Goal: Transaction & Acquisition: Book appointment/travel/reservation

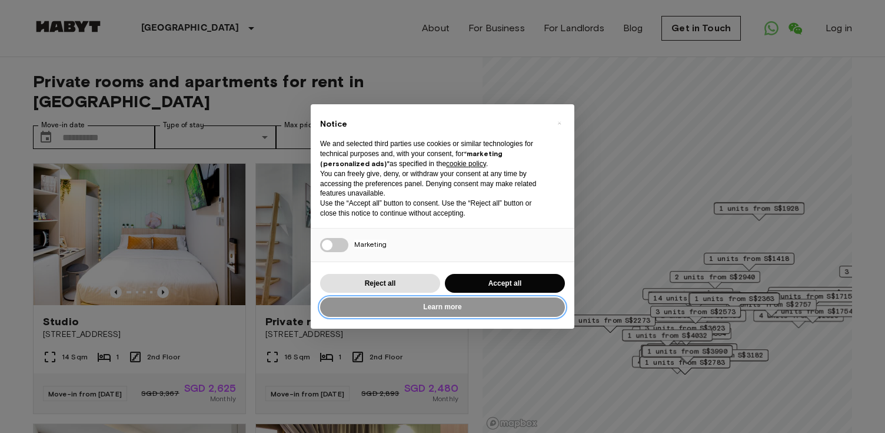
click at [431, 303] on button "Learn more" at bounding box center [442, 306] width 245 height 19
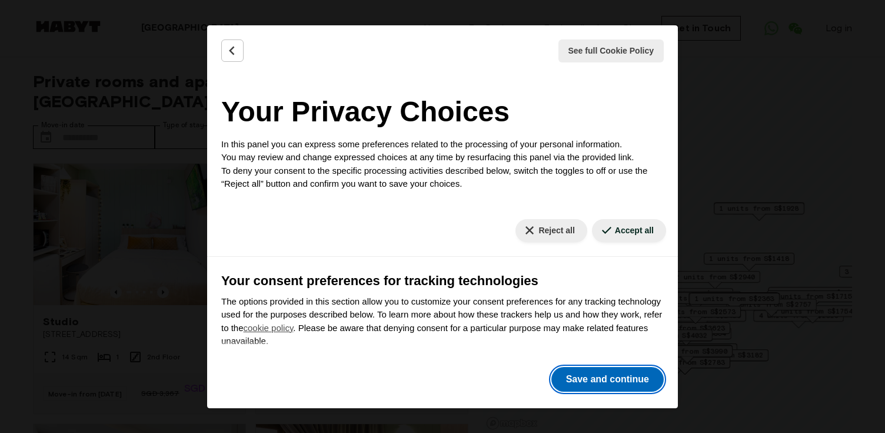
click at [597, 376] on button "Save and continue" at bounding box center [608, 379] width 112 height 25
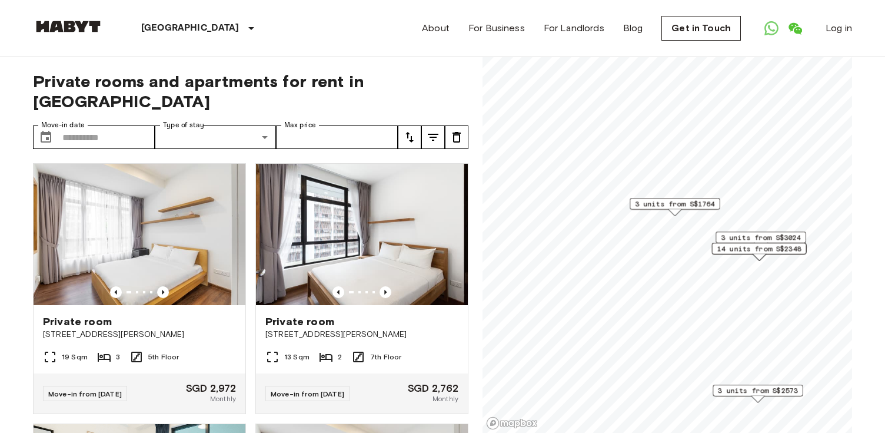
click at [689, 200] on span "3 units from S$1764" at bounding box center [675, 203] width 80 height 11
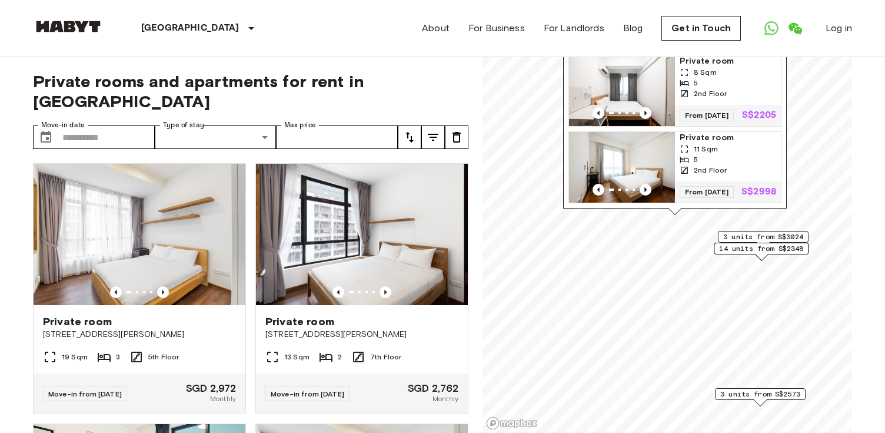
click at [765, 235] on span "3 units from S$3024" at bounding box center [764, 236] width 80 height 11
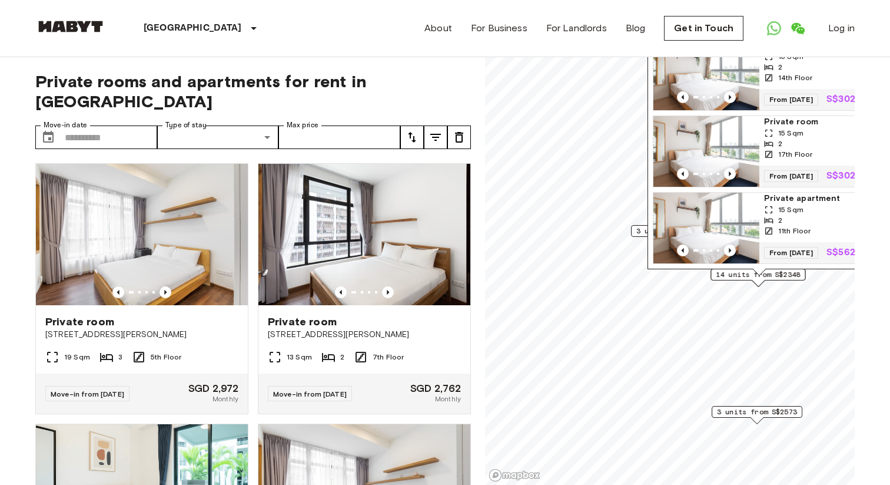
click at [636, 230] on span "3 units from S$1764" at bounding box center [676, 230] width 80 height 11
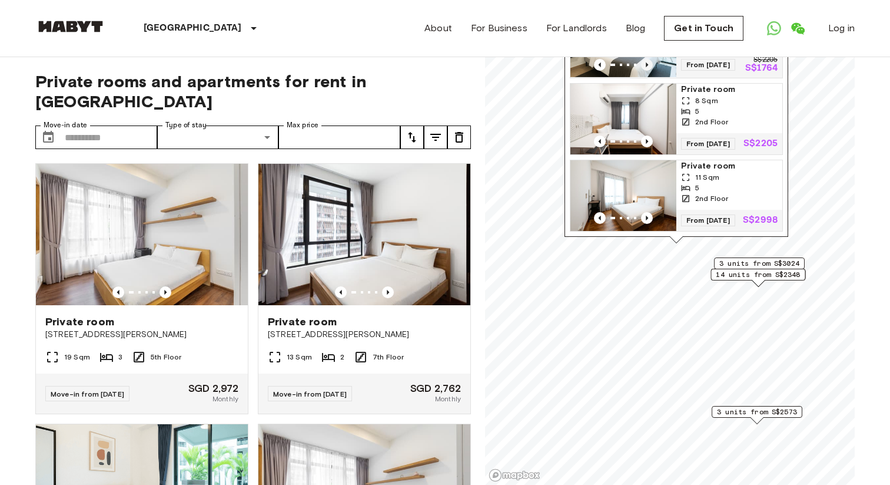
click at [644, 59] on icon "Previous image" at bounding box center [647, 65] width 12 height 12
click at [662, 59] on div "Map marker" at bounding box center [624, 65] width 106 height 12
click at [756, 278] on span "14 units from S$2348" at bounding box center [758, 274] width 84 height 11
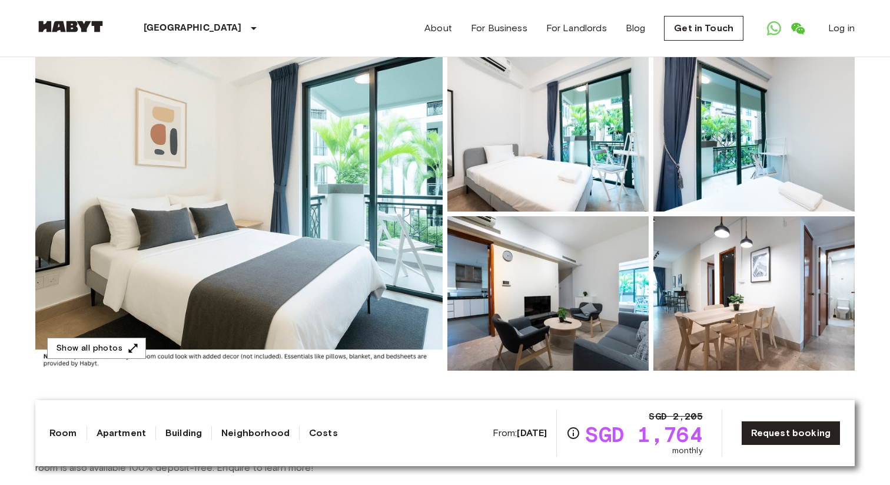
scroll to position [129, 0]
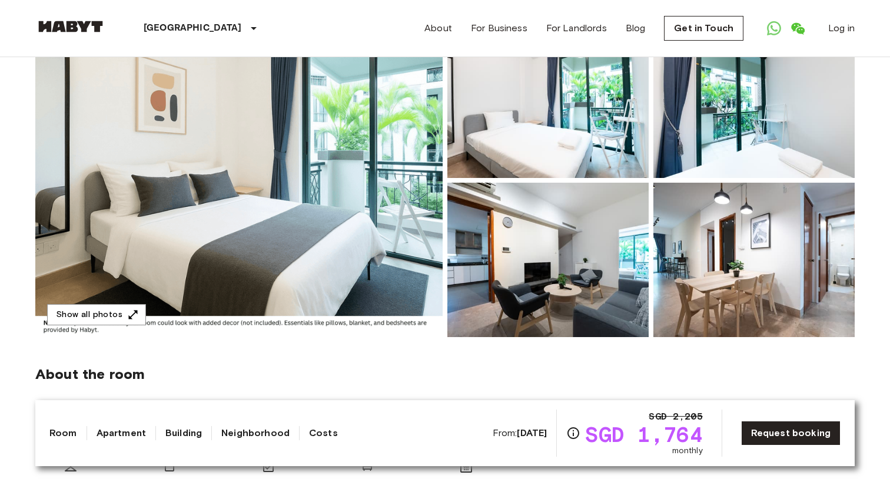
click at [346, 210] on img at bounding box center [238, 180] width 407 height 313
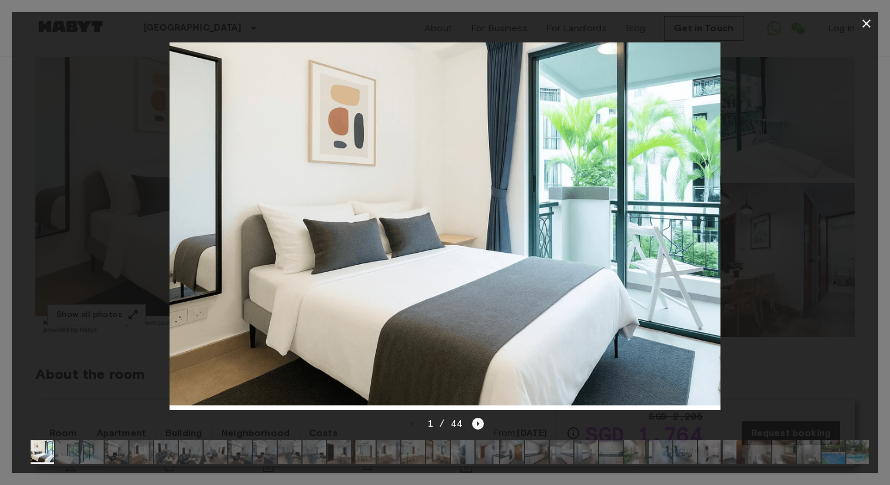
click at [477, 420] on icon "Next image" at bounding box center [478, 423] width 12 height 12
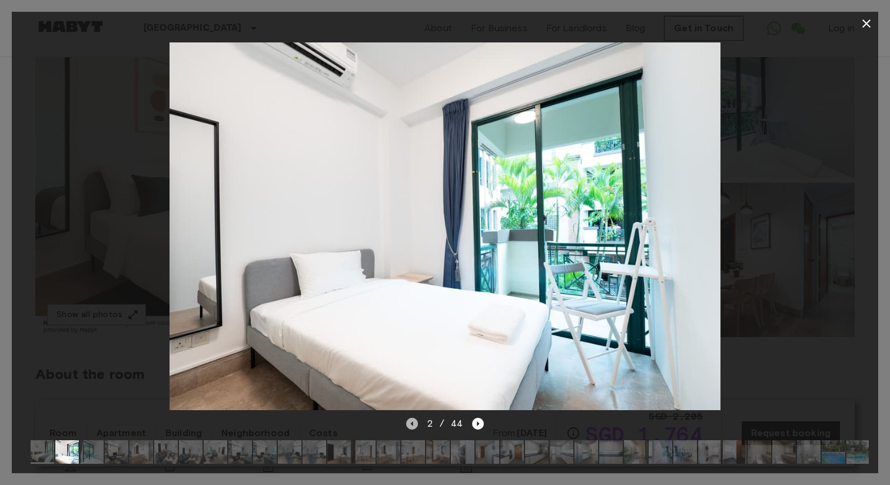
click at [414, 424] on icon "Previous image" at bounding box center [412, 423] width 12 height 12
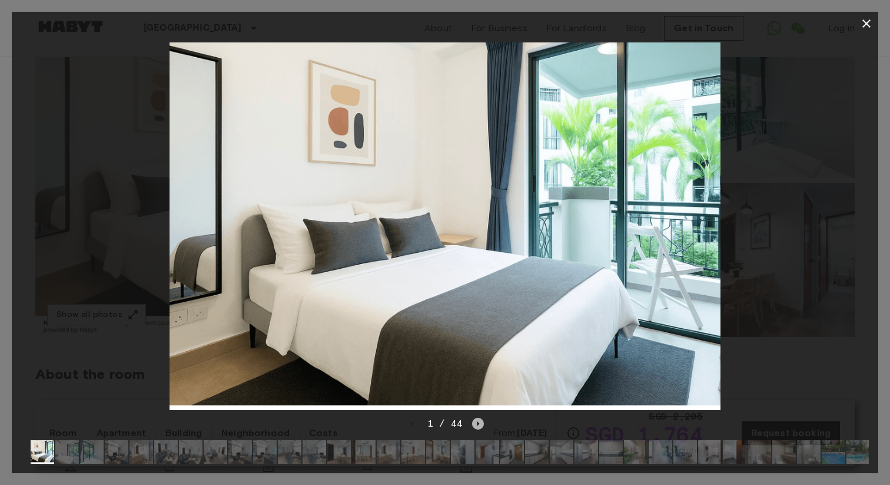
click at [477, 423] on icon "Next image" at bounding box center [478, 423] width 2 height 5
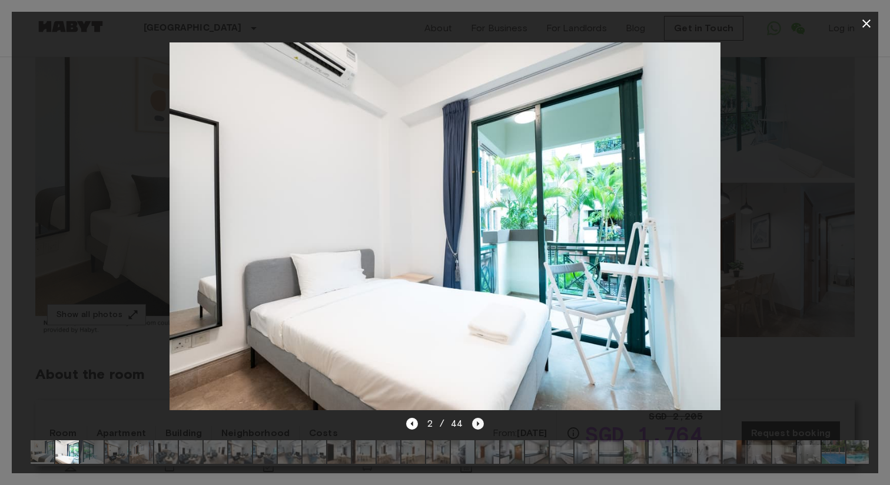
click at [477, 423] on icon "Next image" at bounding box center [478, 423] width 2 height 5
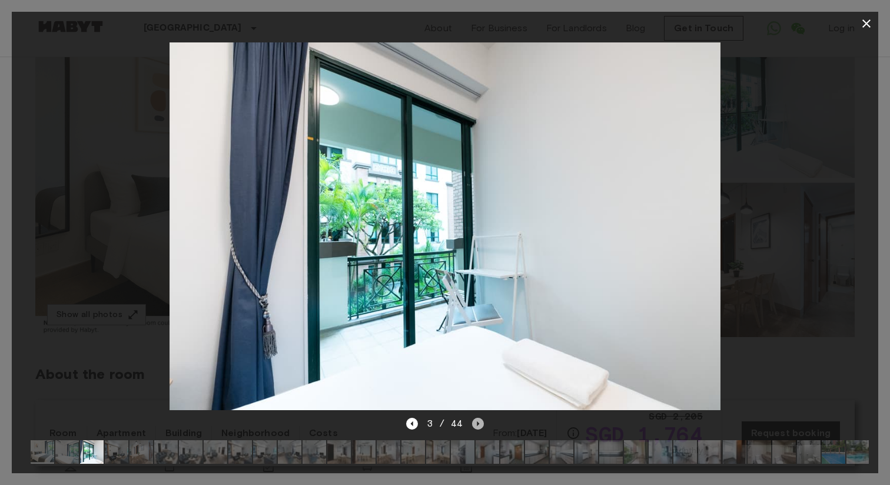
click at [477, 423] on icon "Next image" at bounding box center [478, 423] width 2 height 5
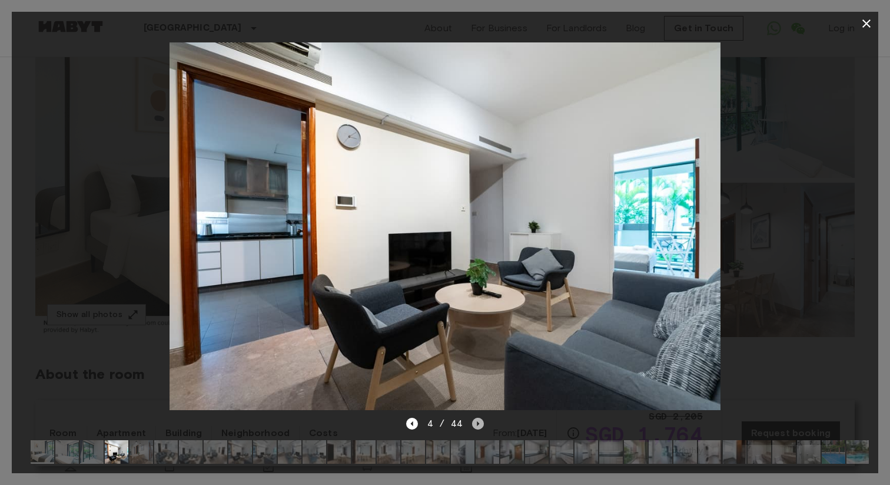
click at [477, 423] on icon "Next image" at bounding box center [478, 423] width 2 height 5
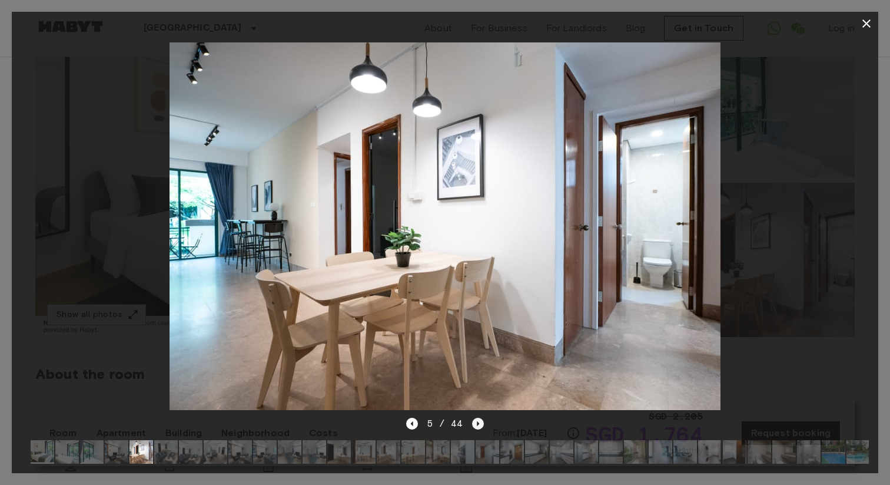
click at [477, 423] on icon "Next image" at bounding box center [478, 423] width 2 height 5
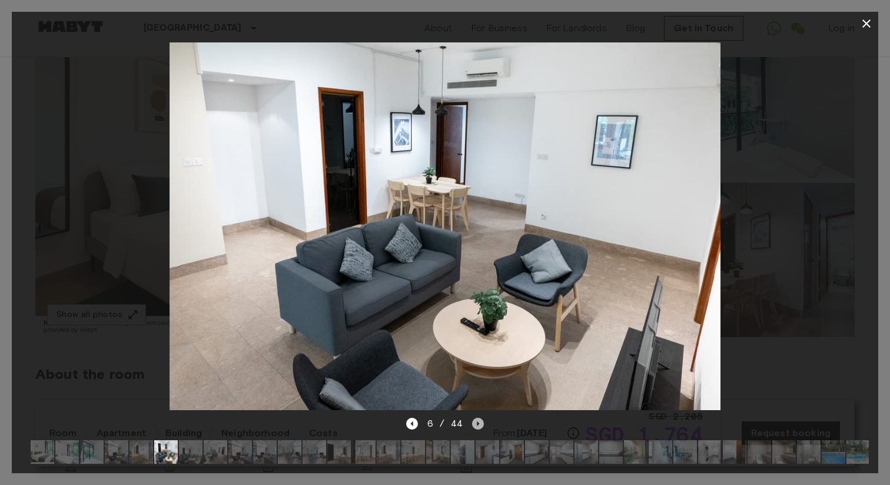
click at [477, 423] on icon "Next image" at bounding box center [478, 423] width 2 height 5
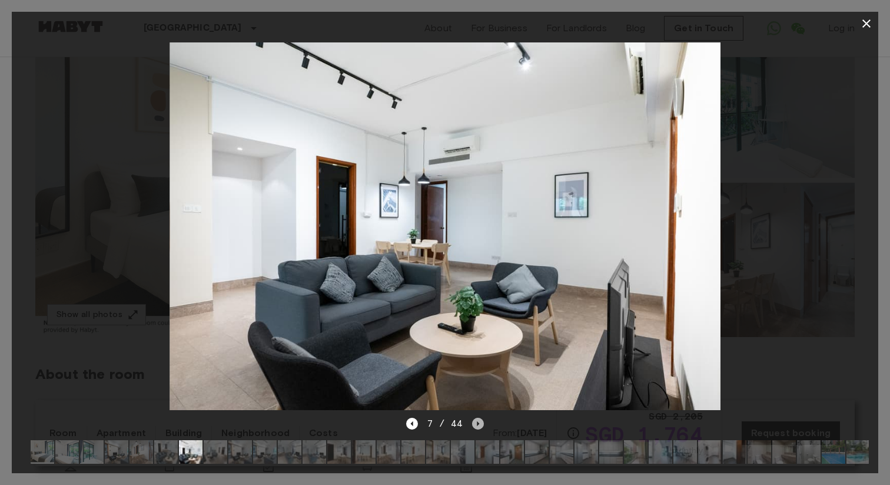
click at [477, 423] on icon "Next image" at bounding box center [478, 423] width 2 height 5
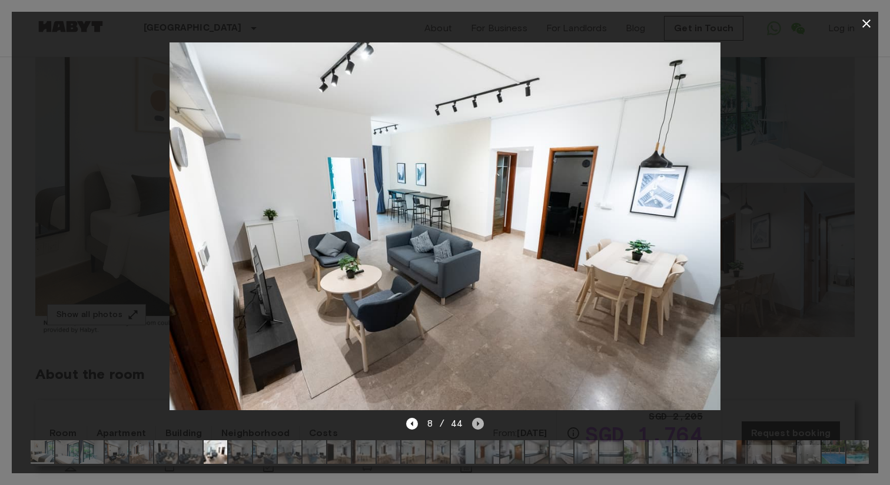
click at [477, 423] on icon "Next image" at bounding box center [478, 423] width 2 height 5
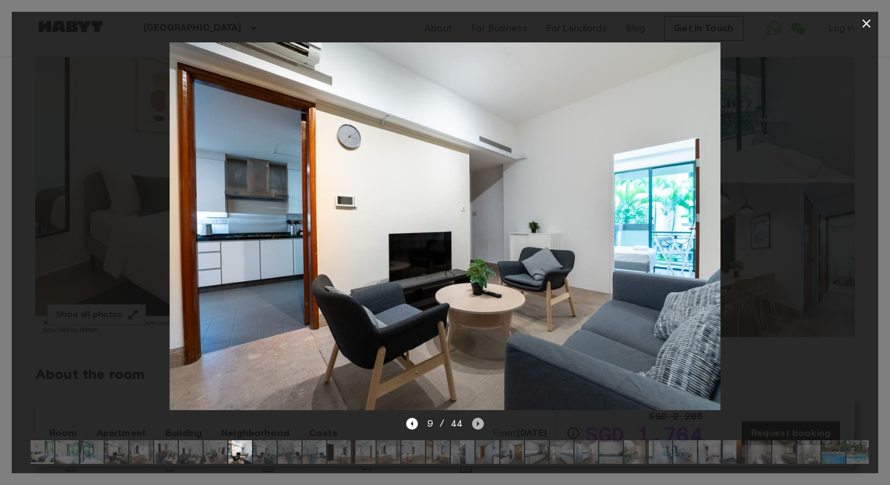
click at [477, 423] on icon "Next image" at bounding box center [478, 423] width 2 height 5
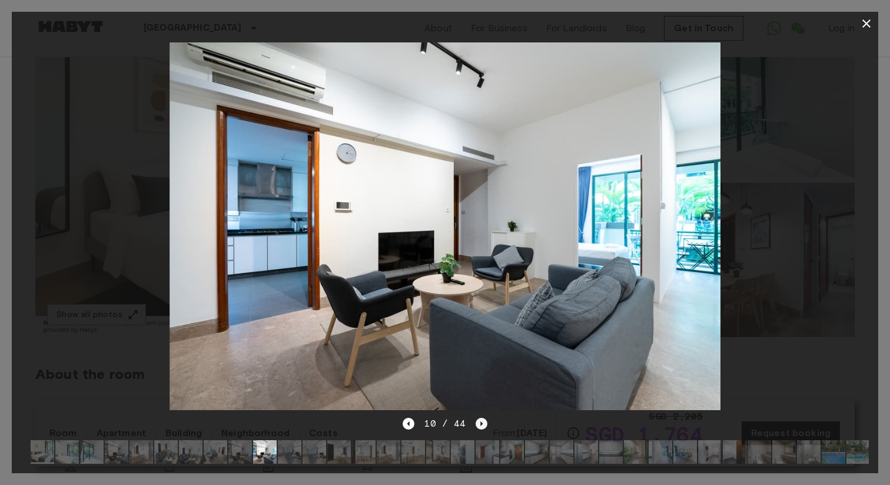
click at [477, 423] on icon "Next image" at bounding box center [482, 423] width 12 height 12
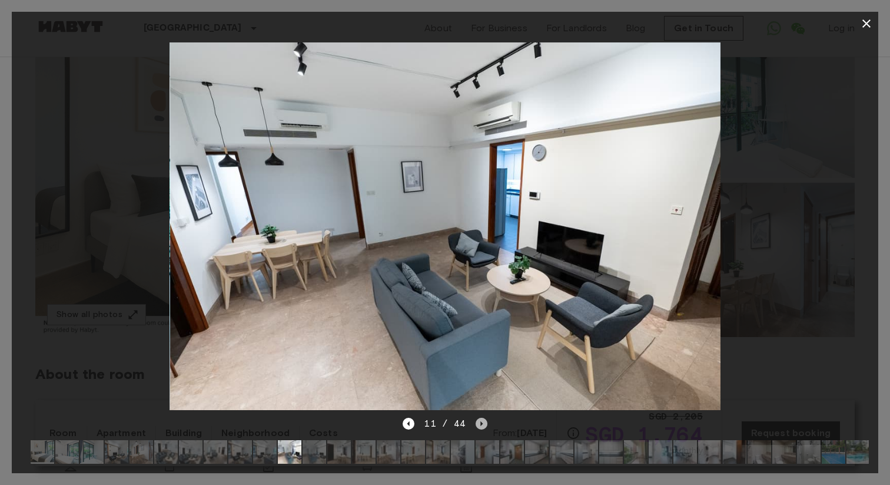
click at [477, 423] on icon "Next image" at bounding box center [482, 423] width 12 height 12
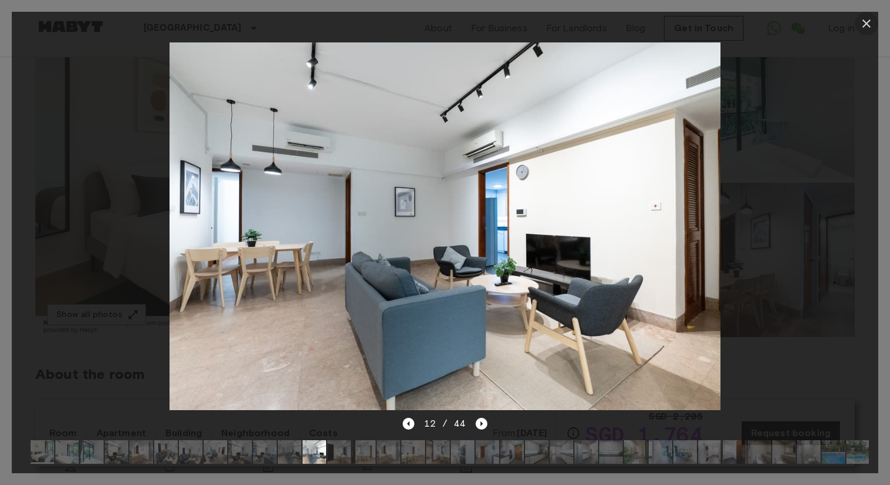
click at [864, 28] on icon "button" at bounding box center [867, 23] width 14 height 14
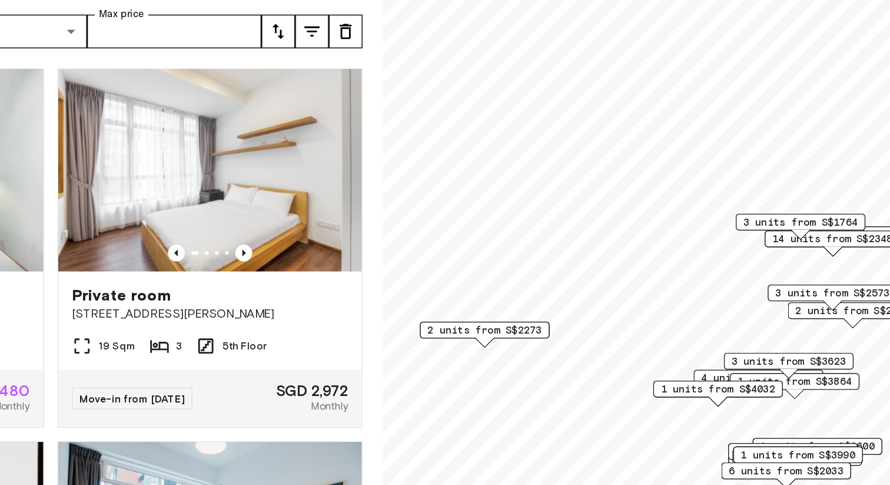
click at [548, 347] on span "2 units from S$2273" at bounding box center [556, 345] width 80 height 11
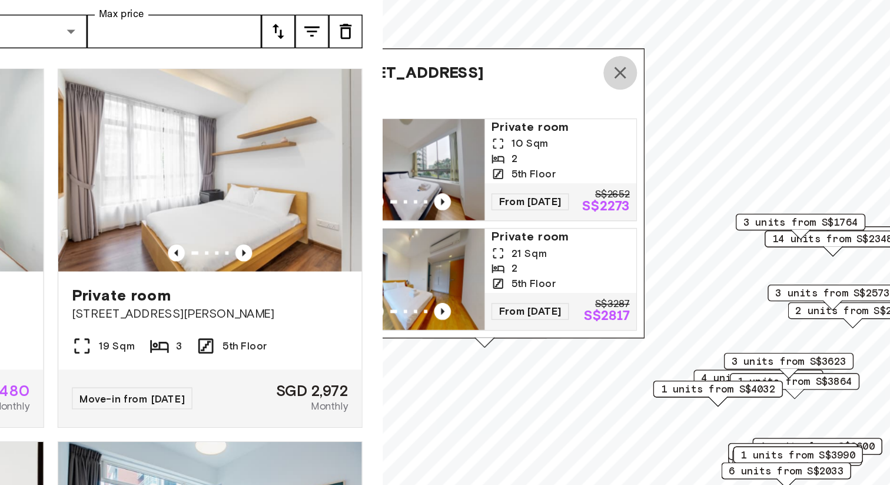
click at [655, 159] on icon "Map marker" at bounding box center [651, 166] width 14 height 14
